Goal: Task Accomplishment & Management: Manage account settings

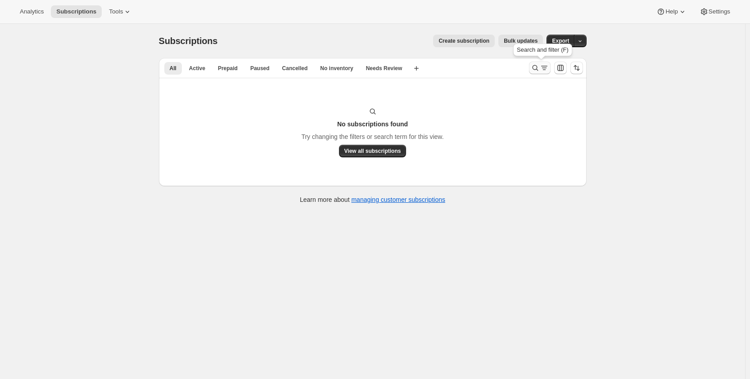
click at [537, 71] on icon "Search and filter results" at bounding box center [535, 67] width 9 height 9
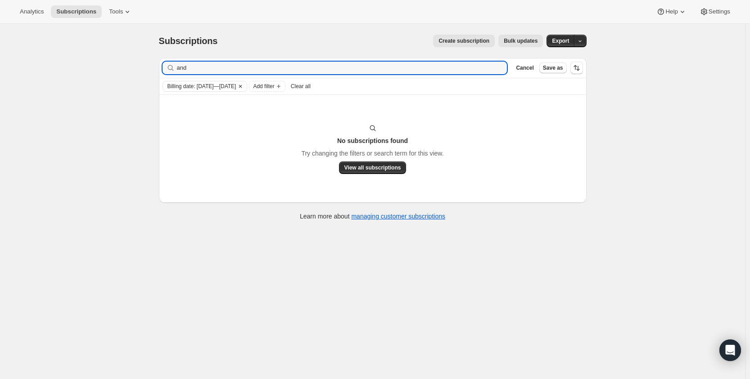
click at [242, 85] on icon "Clear" at bounding box center [240, 86] width 3 height 3
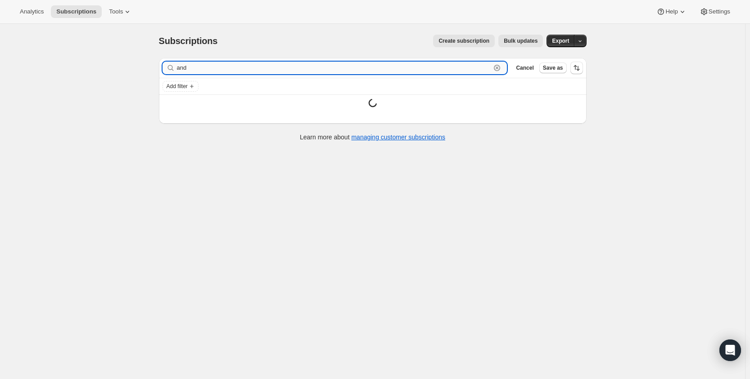
click at [266, 72] on input "and" at bounding box center [334, 68] width 314 height 13
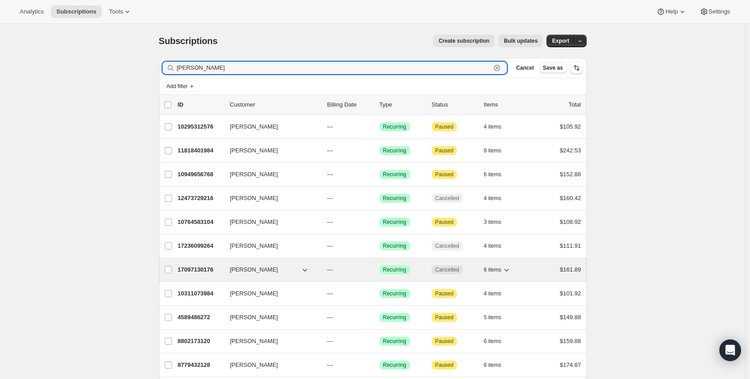
type input "[PERSON_NAME]"
click at [273, 270] on span "[PERSON_NAME]" at bounding box center [254, 269] width 48 height 9
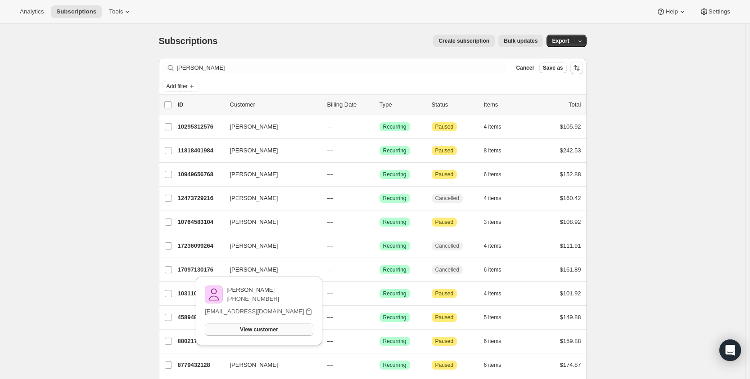
click at [247, 333] on span "View customer" at bounding box center [259, 329] width 38 height 7
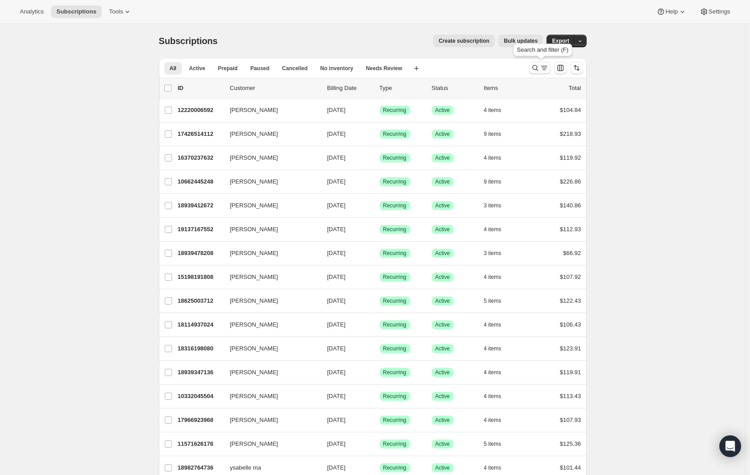
click at [534, 67] on icon "Search and filter results" at bounding box center [535, 67] width 9 height 9
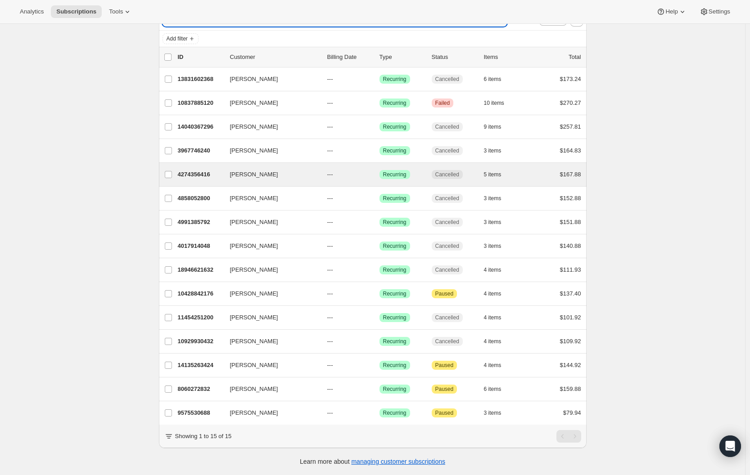
scroll to position [54, 0]
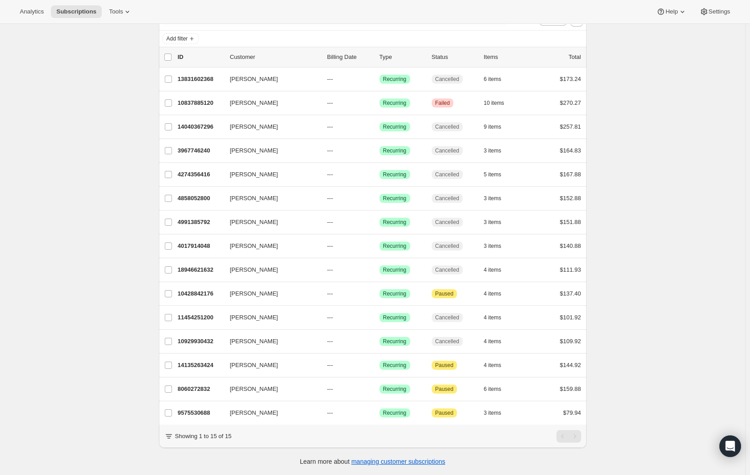
click at [70, 142] on div "Subscriptions. This page is ready Subscriptions Create subscription Bulk update…" at bounding box center [372, 225] width 745 height 499
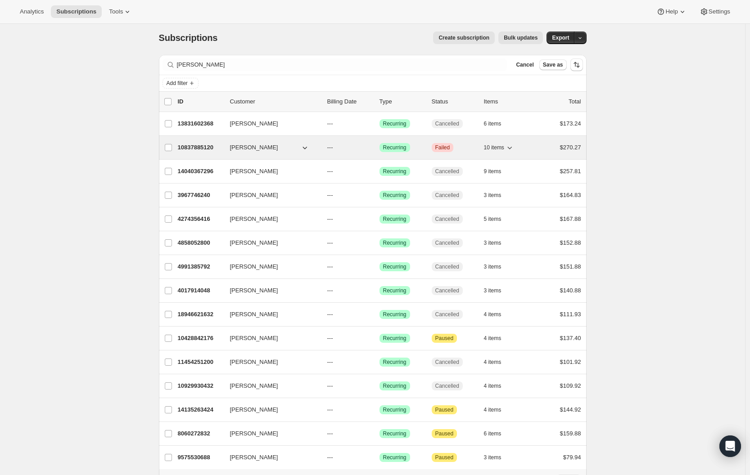
scroll to position [0, 0]
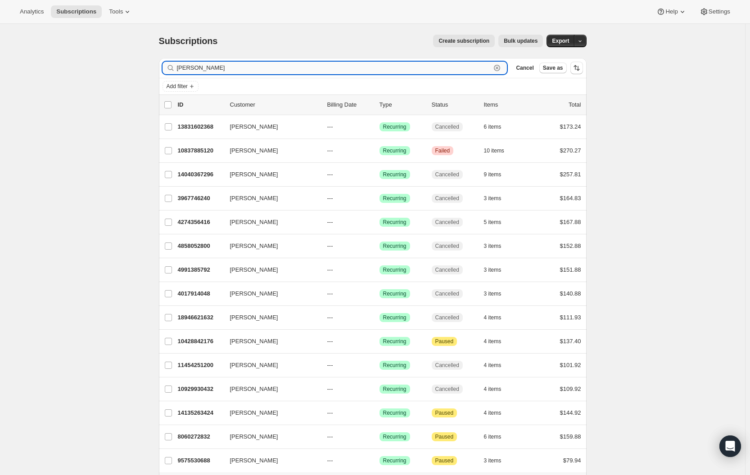
click at [242, 70] on input "andrew" at bounding box center [334, 68] width 314 height 13
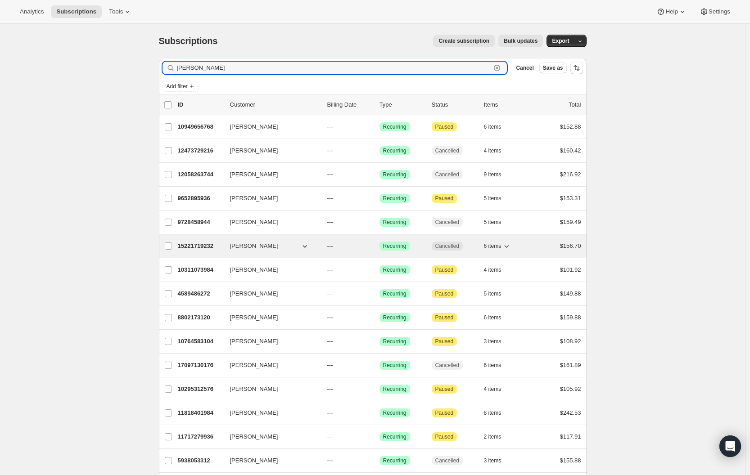
type input "[PERSON_NAME]"
click at [271, 248] on span "[PERSON_NAME]" at bounding box center [254, 246] width 48 height 9
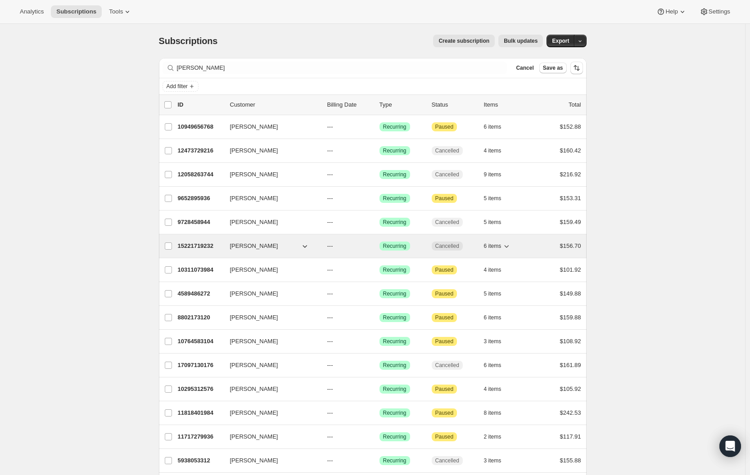
click at [202, 246] on p "15221719232" at bounding box center [200, 246] width 45 height 9
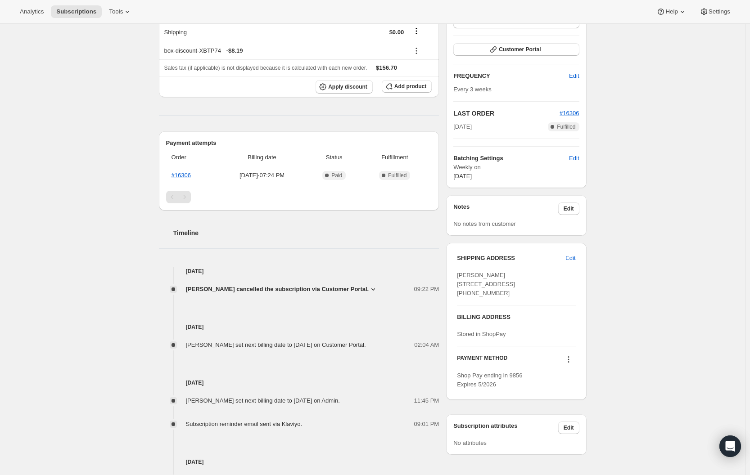
scroll to position [180, 0]
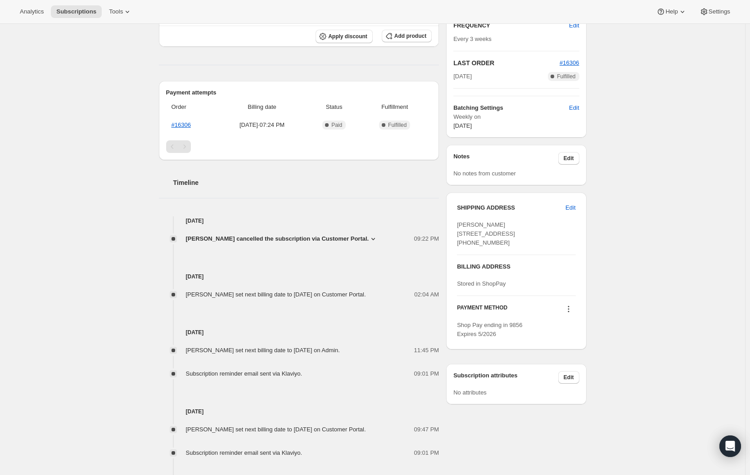
click at [95, 210] on div "Subscription #15221719232. This page is ready Subscription #15221719232 Success…" at bounding box center [372, 229] width 745 height 771
click at [159, 198] on div "Andrea Di Costanzo andreadicostanzo@gmail.com · +14165230533 2 subscriptions $4…" at bounding box center [369, 229] width 435 height 717
click at [378, 238] on icon at bounding box center [373, 238] width 9 height 9
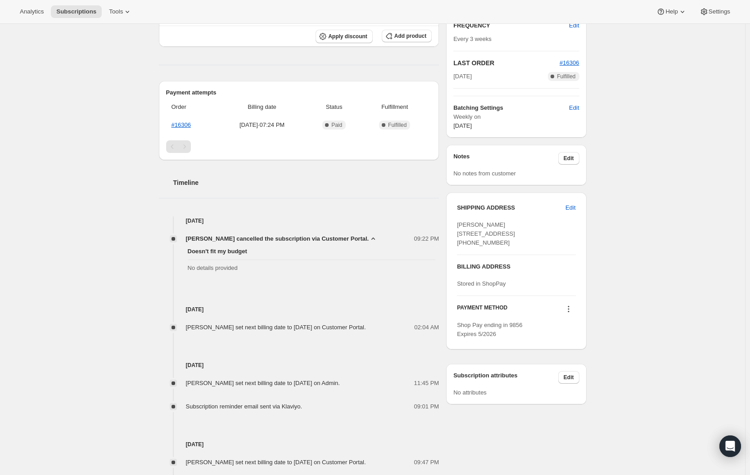
click at [378, 238] on icon at bounding box center [373, 238] width 9 height 9
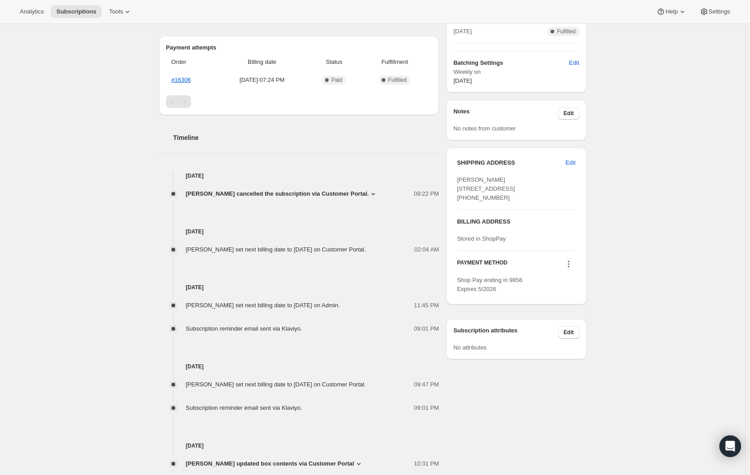
scroll to position [270, 0]
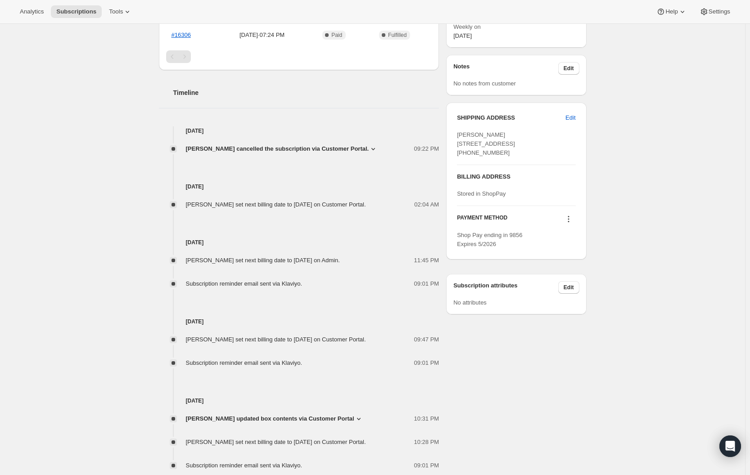
drag, startPoint x: 308, startPoint y: 293, endPoint x: 186, endPoint y: 265, distance: 125.6
click at [193, 269] on div "Sep 28, 2025 Andrea Di Costanzo cancelled the subscription via Customer Portal.…" at bounding box center [299, 298] width 280 height 344
click at [185, 264] on div "Tim Lee set next billing date to Sunday, June 11, 2028 on Admin. 11:45 PM" at bounding box center [299, 260] width 280 height 9
drag, startPoint x: 187, startPoint y: 202, endPoint x: 223, endPoint y: 204, distance: 36.0
click at [223, 204] on div "Andrea Di Costanzo set next billing date to Sunday, October 26, 2025 on Custome…" at bounding box center [299, 204] width 280 height 9
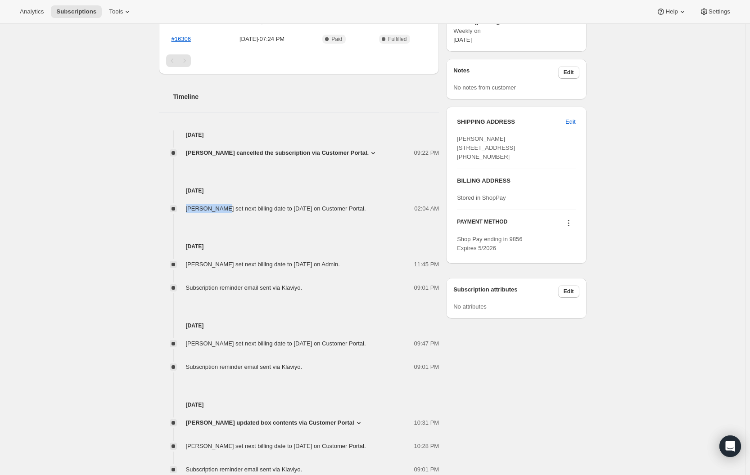
scroll to position [0, 0]
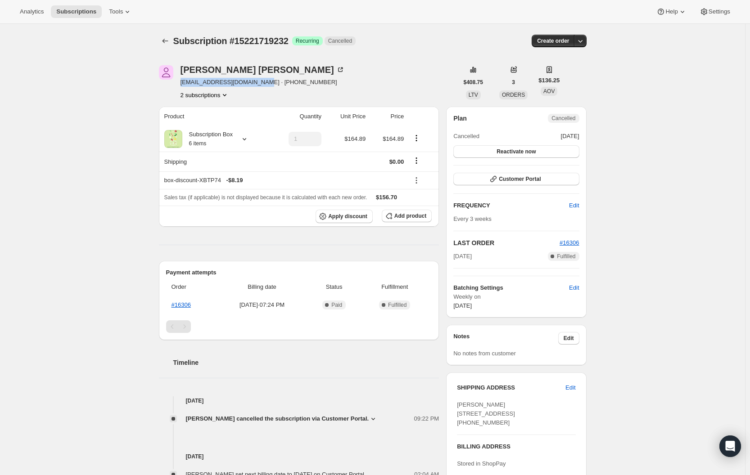
drag, startPoint x: 260, startPoint y: 81, endPoint x: 180, endPoint y: 82, distance: 80.5
click at [180, 82] on div "Andrea Di Costanzo andreadicostanzo@gmail.com · +14165230533 2 subscriptions" at bounding box center [308, 82] width 299 height 34
copy span "[EMAIL_ADDRESS][DOMAIN_NAME]"
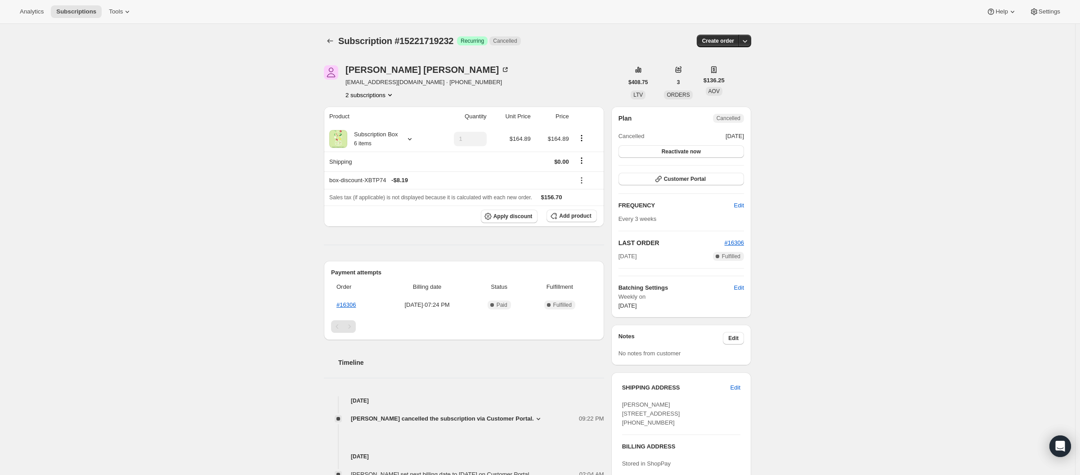
click at [537, 79] on div "Andrea Di Costanzo andreadicostanzo@gmail.com · +14165230533 2 subscriptions" at bounding box center [473, 82] width 299 height 34
click at [376, 93] on button "2 subscriptions" at bounding box center [370, 94] width 49 height 9
click at [308, 158] on div "Subscription #15221719232. This page is ready Subscription #15221719232 Success…" at bounding box center [537, 409] width 1075 height 771
click at [390, 101] on div "Andrea Di Costanzo andreadicostanzo@gmail.com · +14165230533 2 subscriptions $4…" at bounding box center [534, 409] width 435 height 717
click at [390, 96] on icon "Product actions" at bounding box center [390, 94] width 9 height 9
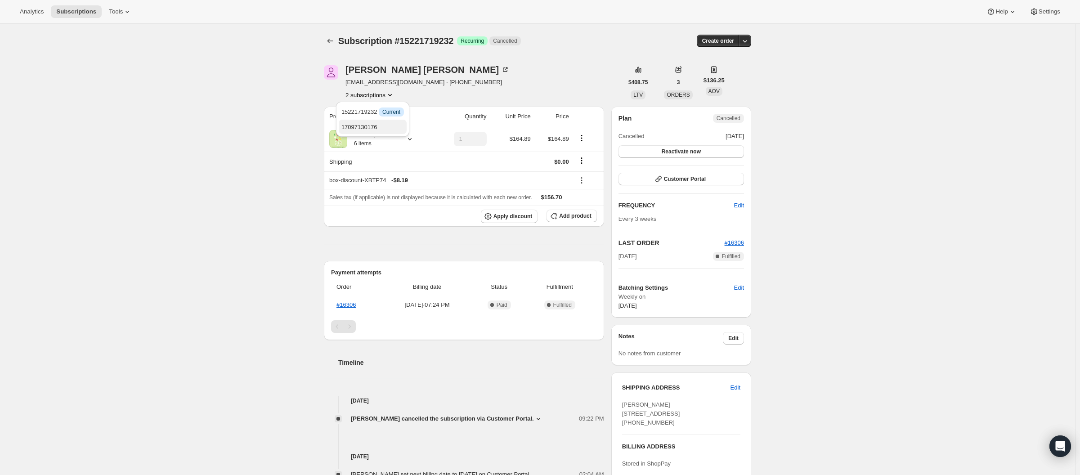
click at [383, 127] on span "17097130176" at bounding box center [373, 127] width 63 height 9
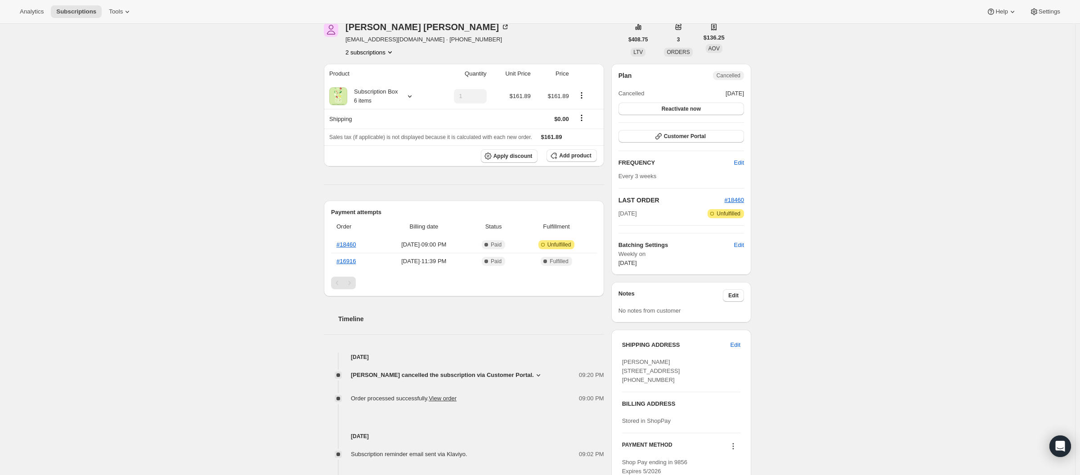
scroll to position [270, 0]
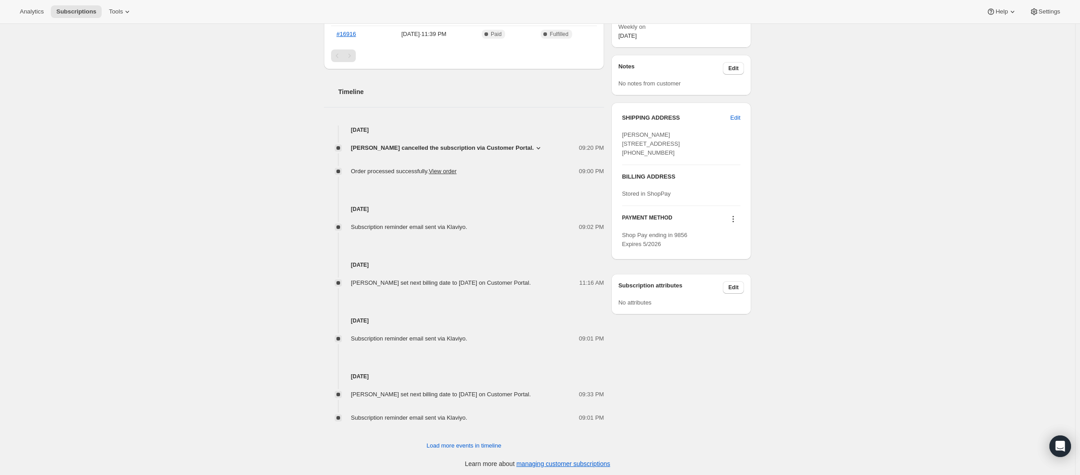
click at [172, 195] on div "Subscription #17097130176. This page is ready Subscription #17097130176 Success…" at bounding box center [537, 116] width 1075 height 724
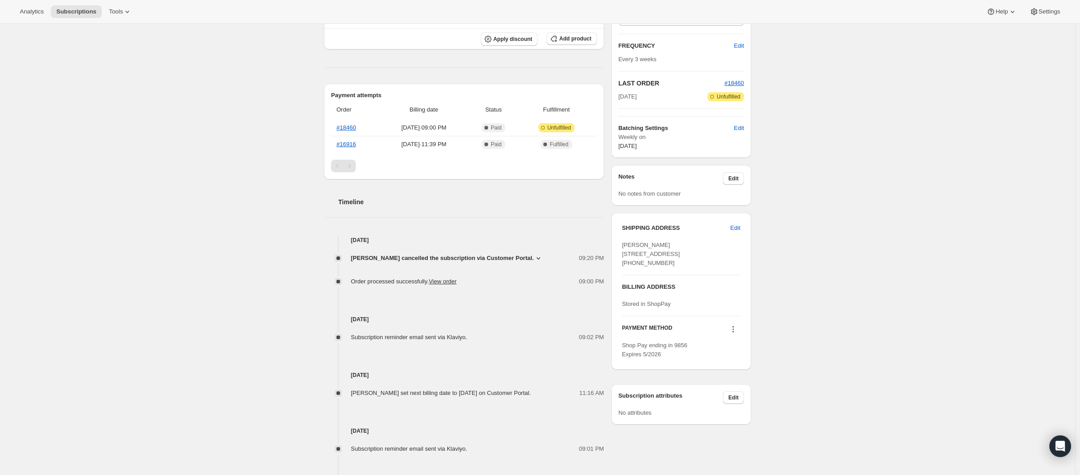
scroll to position [0, 0]
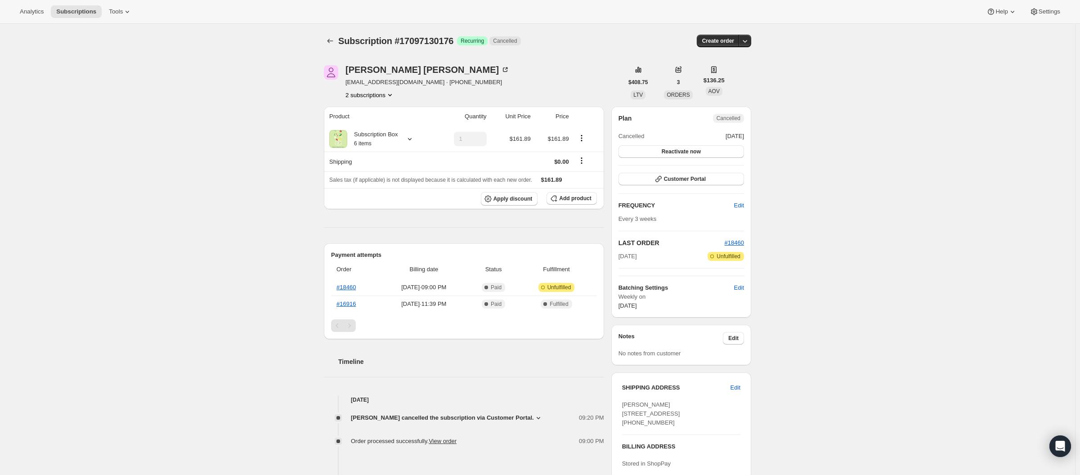
click at [387, 94] on icon "Product actions" at bounding box center [390, 94] width 9 height 9
click at [366, 114] on span "15221719232" at bounding box center [360, 111] width 36 height 7
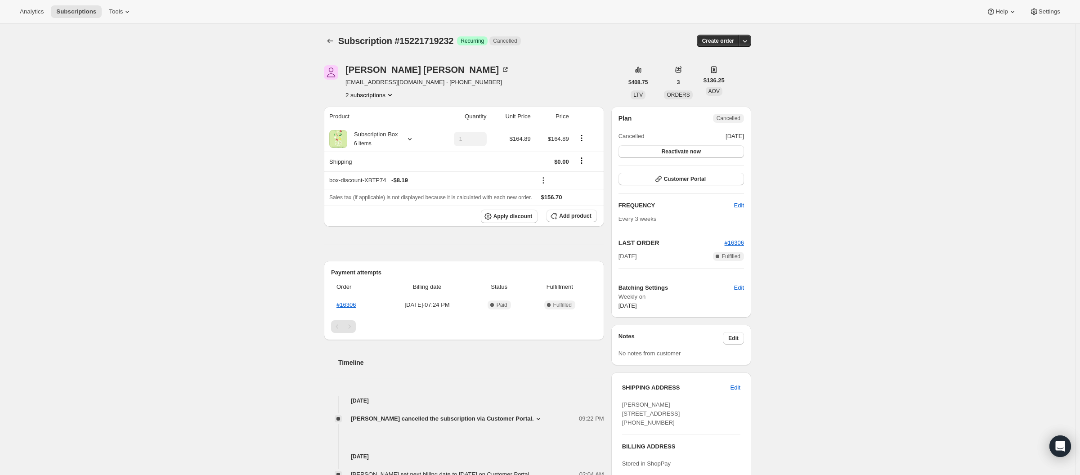
click at [372, 99] on button "2 subscriptions" at bounding box center [370, 94] width 49 height 9
click at [385, 124] on span "17097130176" at bounding box center [373, 127] width 63 height 9
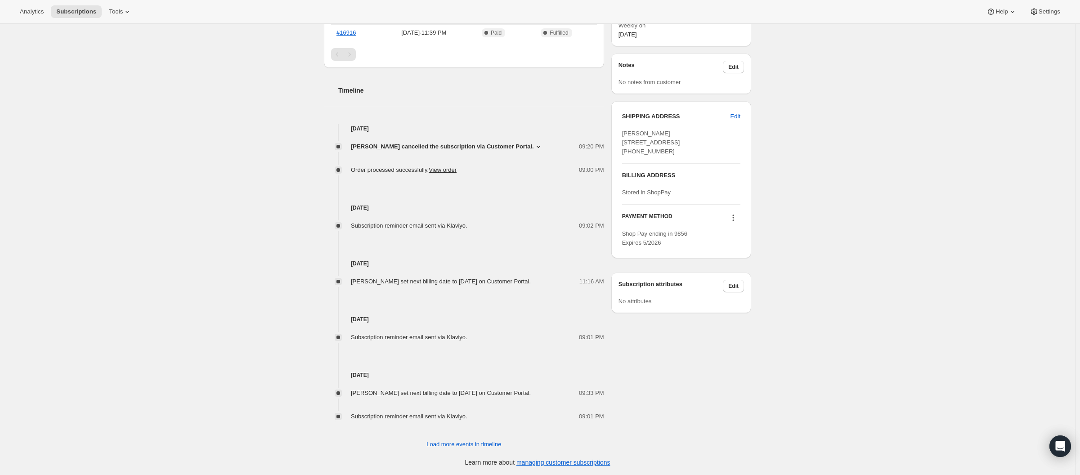
scroll to position [280, 0]
